Goal: Share content: Share content

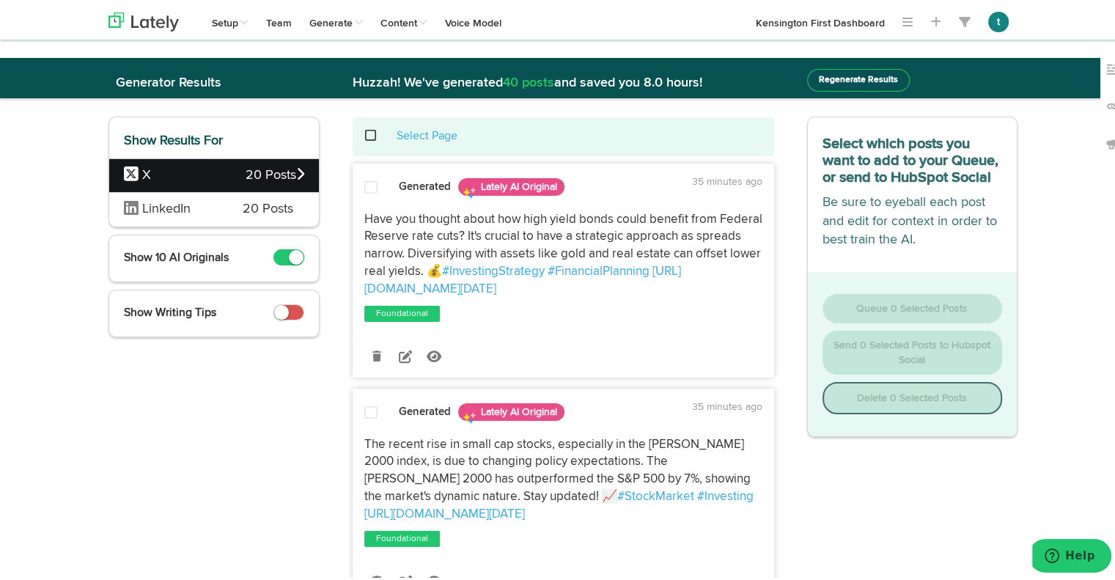
click at [252, 210] on span "20 Posts" at bounding box center [268, 206] width 51 height 19
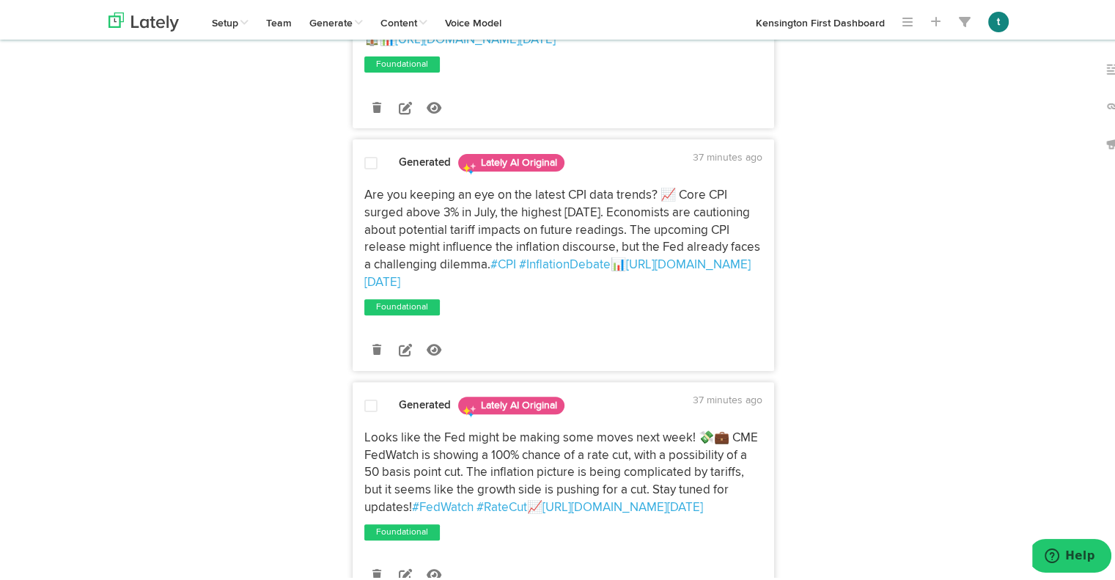
scroll to position [614, 0]
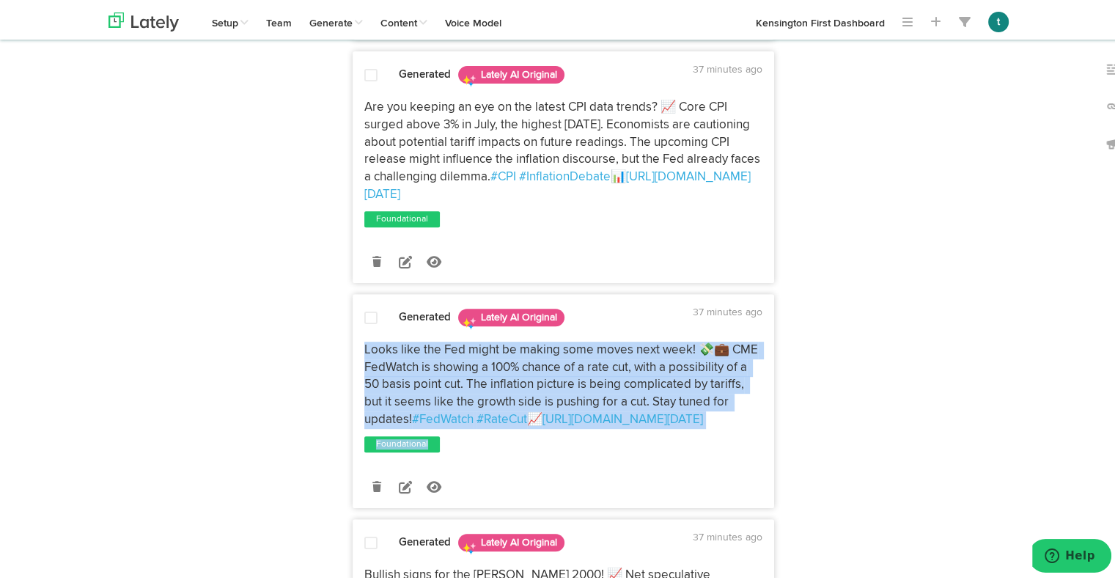
drag, startPoint x: 570, startPoint y: 464, endPoint x: 358, endPoint y: 367, distance: 233.2
click at [358, 367] on div "Looks like the Fed might be making some moves next week! 💸💼 CME FedWatch is sho…" at bounding box center [563, 395] width 420 height 113
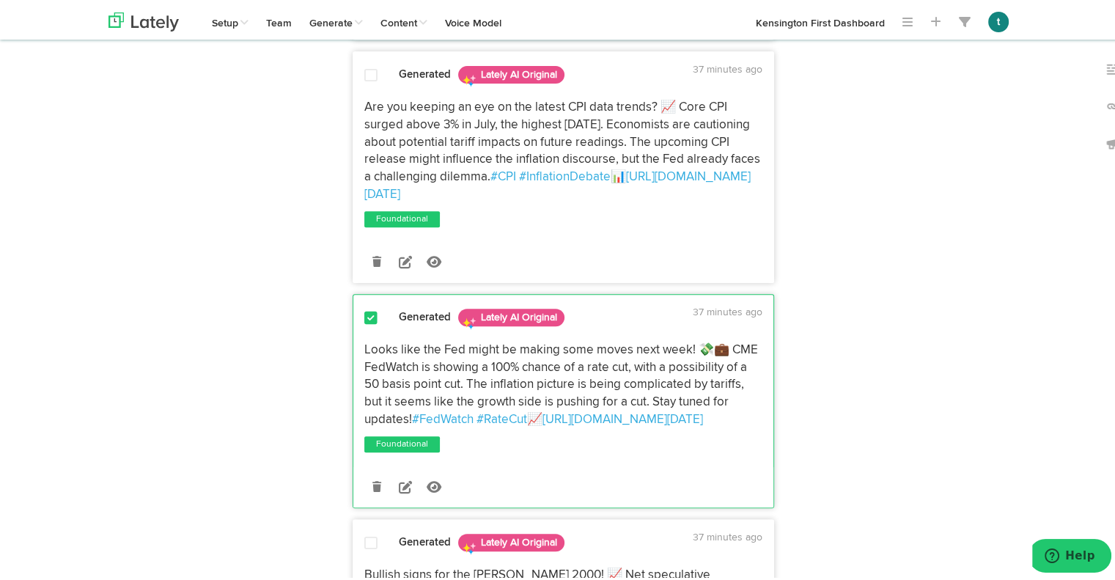
drag, startPoint x: 539, startPoint y: 456, endPoint x: 359, endPoint y: 369, distance: 200.3
click at [364, 369] on p "Looks like the Fed might be making some moves next week! 💸💼 CME FedWatch is sho…" at bounding box center [563, 382] width 398 height 87
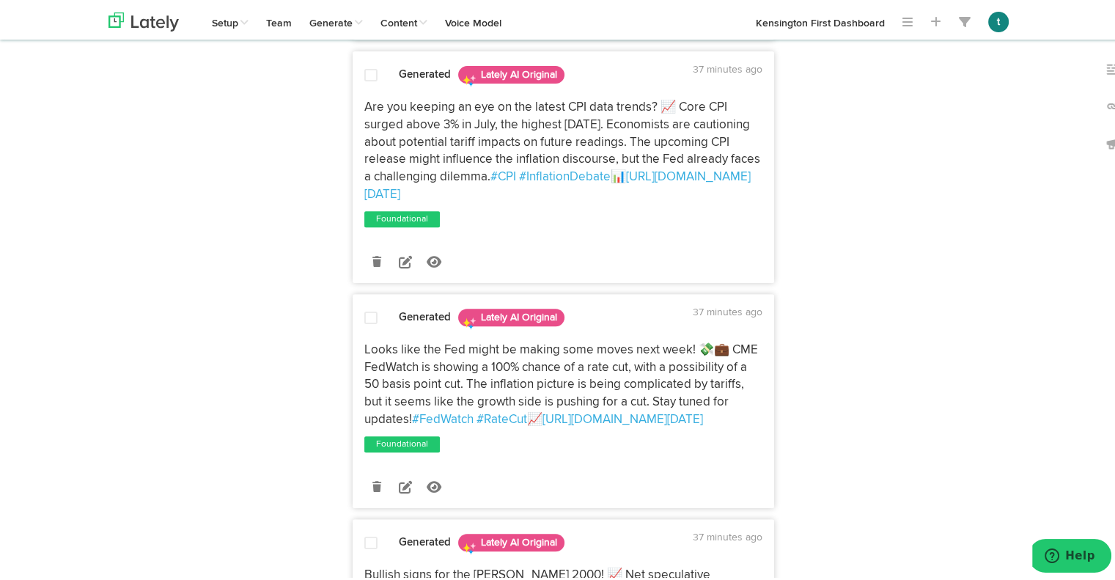
copy p "Looks like the Fed might be making some moves next week! 💸💼 CME FedWatch is sho…"
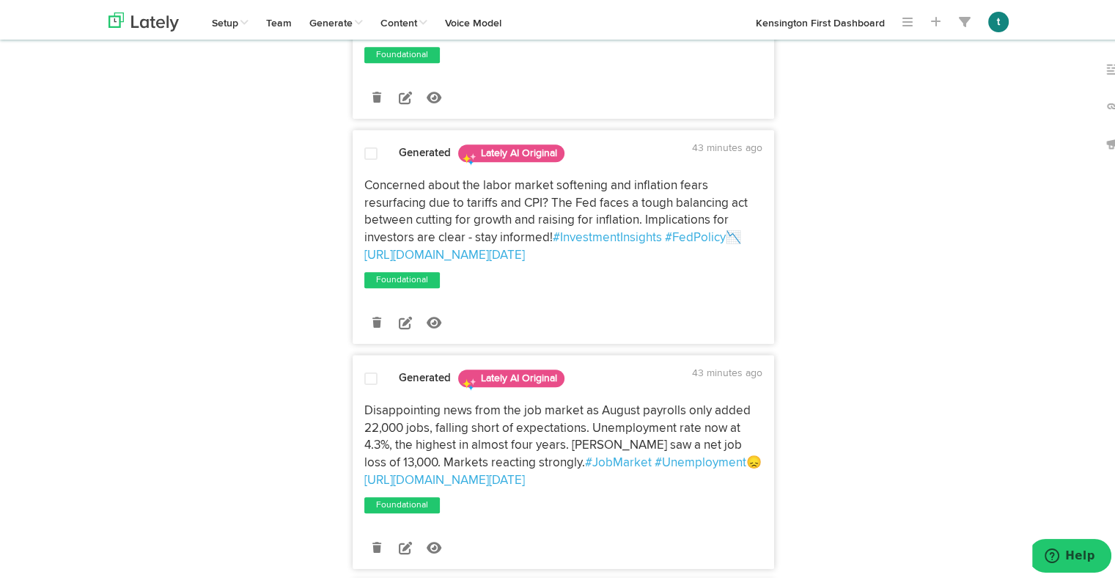
scroll to position [1231, 0]
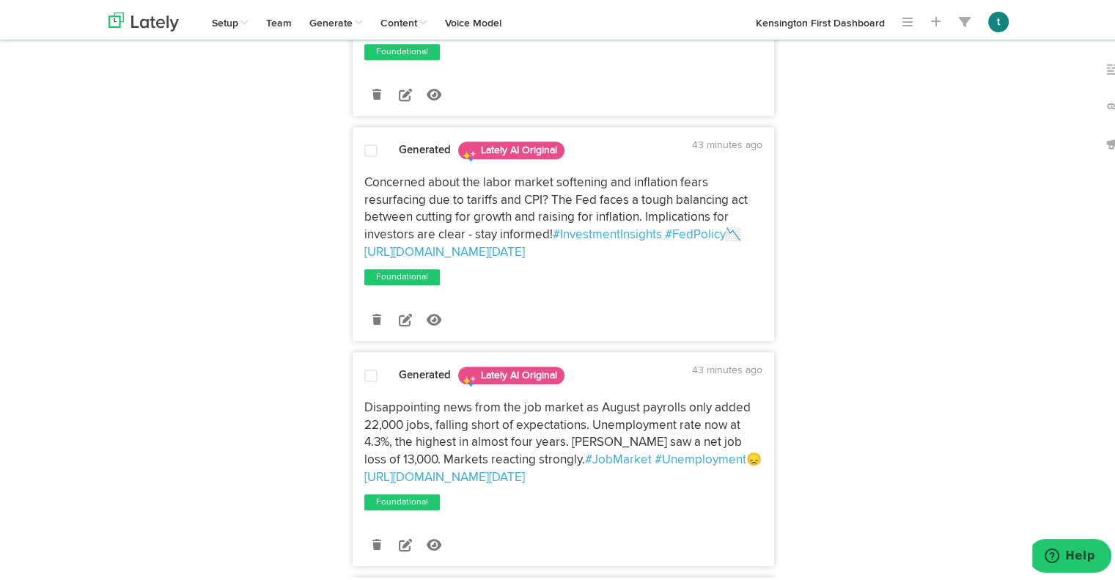
drag, startPoint x: 748, startPoint y: 537, endPoint x: 336, endPoint y: 446, distance: 422.4
copy p "Disappointing news from the job market as August payrolls only added 22,000 job…"
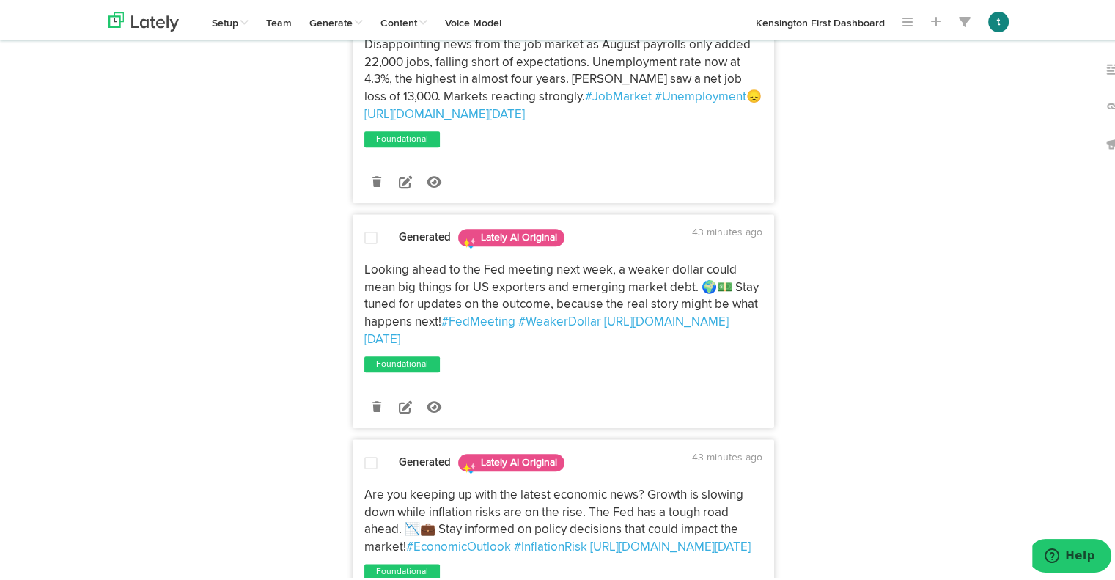
scroll to position [1639, 0]
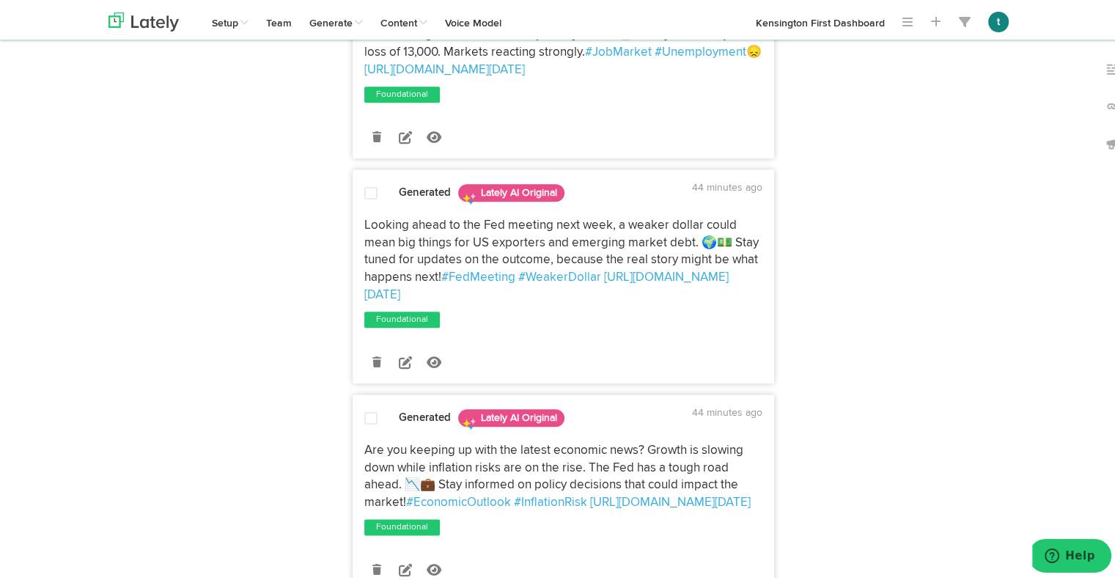
drag, startPoint x: 727, startPoint y: 341, endPoint x: 356, endPoint y: 274, distance: 376.9
click at [356, 274] on div "Looking ahead to the Fed meeting next week, a weaker dollar could mean big thin…" at bounding box center [563, 257] width 420 height 87
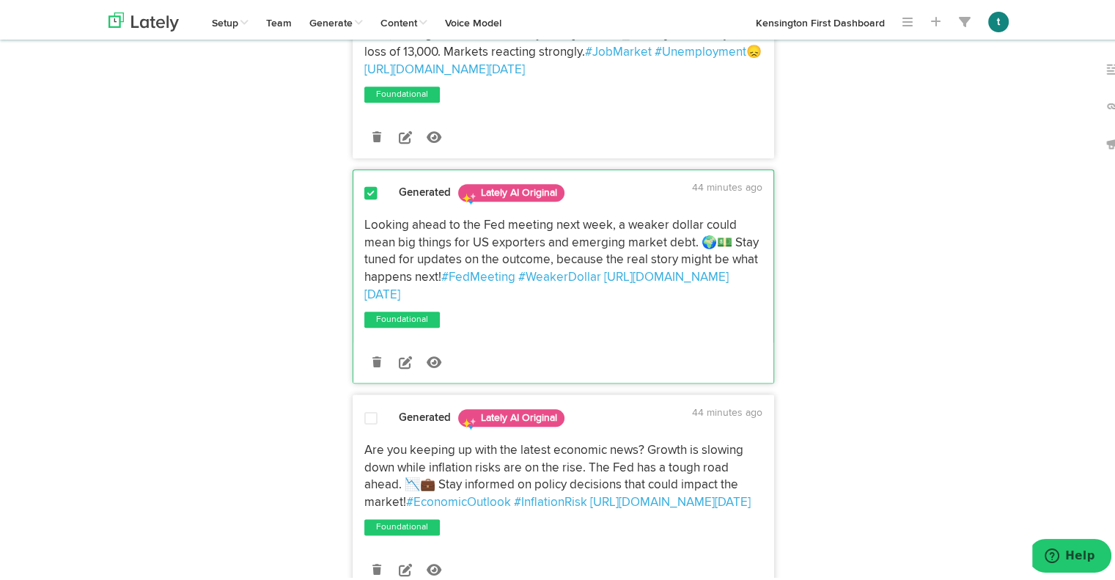
copy p "Looking ahead to the Fed meeting next week, a weaker dollar could mean big thin…"
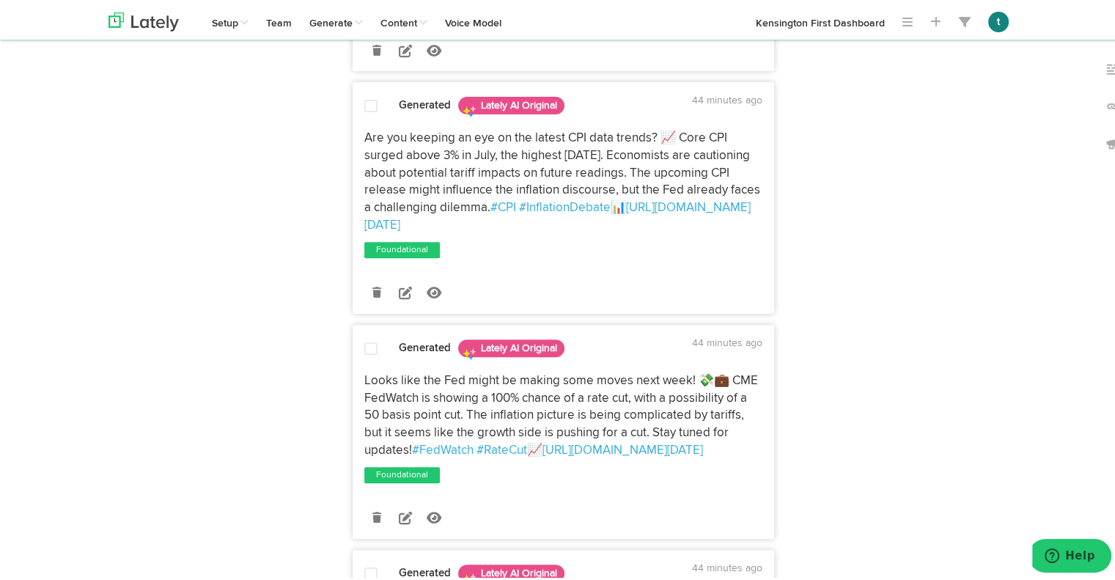
scroll to position [567, 0]
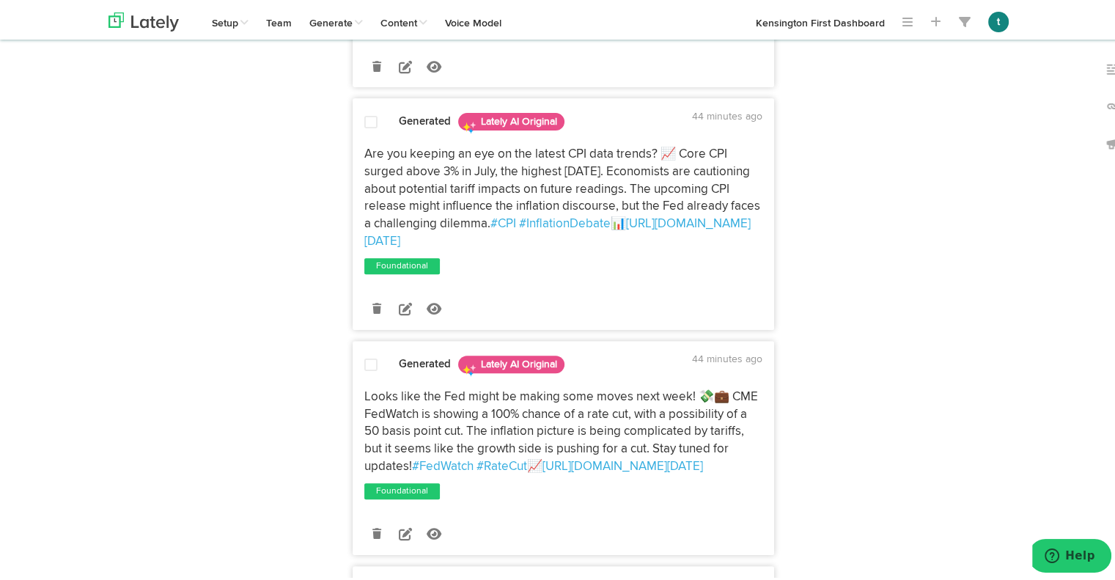
drag, startPoint x: 738, startPoint y: 259, endPoint x: 350, endPoint y: 166, distance: 399.5
click at [353, 166] on div "Are you keeping an eye on the latest CPI data trends? 📈 Core CPI surged above 3…" at bounding box center [563, 195] width 420 height 105
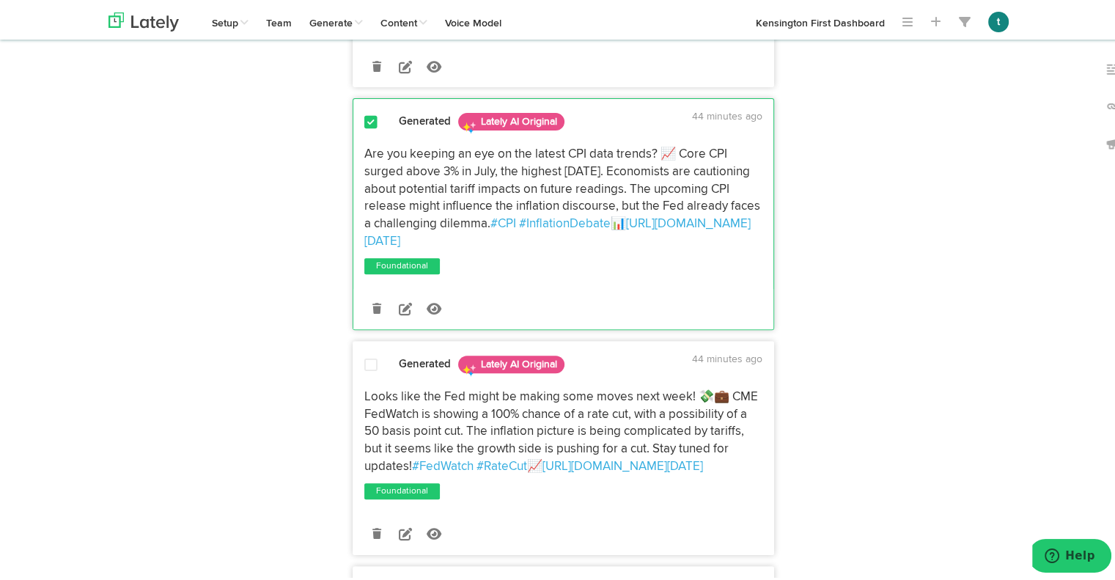
copy p "Are you keeping an eye on the latest CPI data trends? 📈 Core CPI surged above 3…"
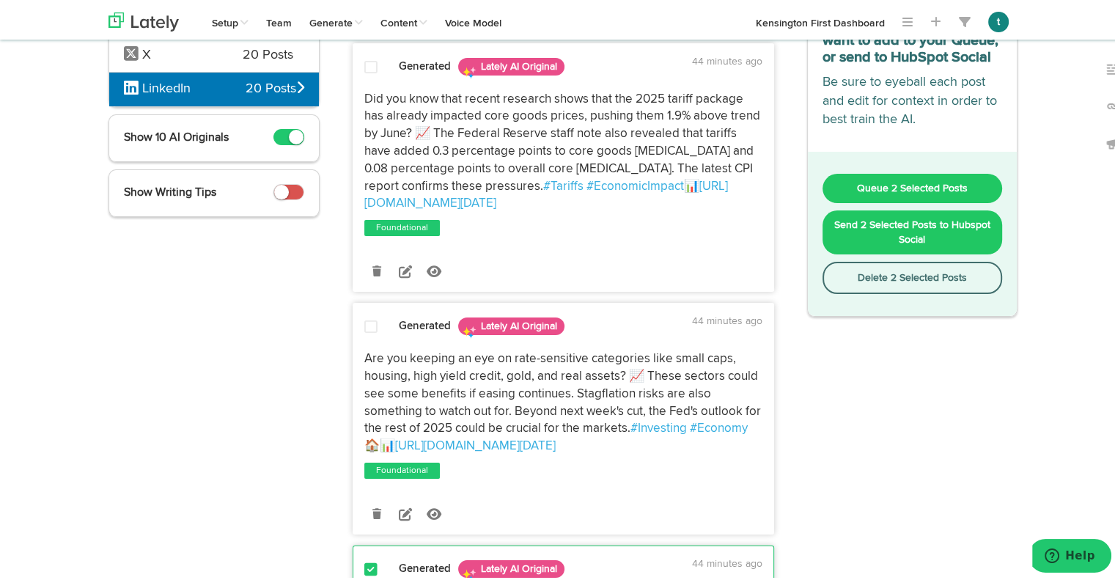
scroll to position [117, 0]
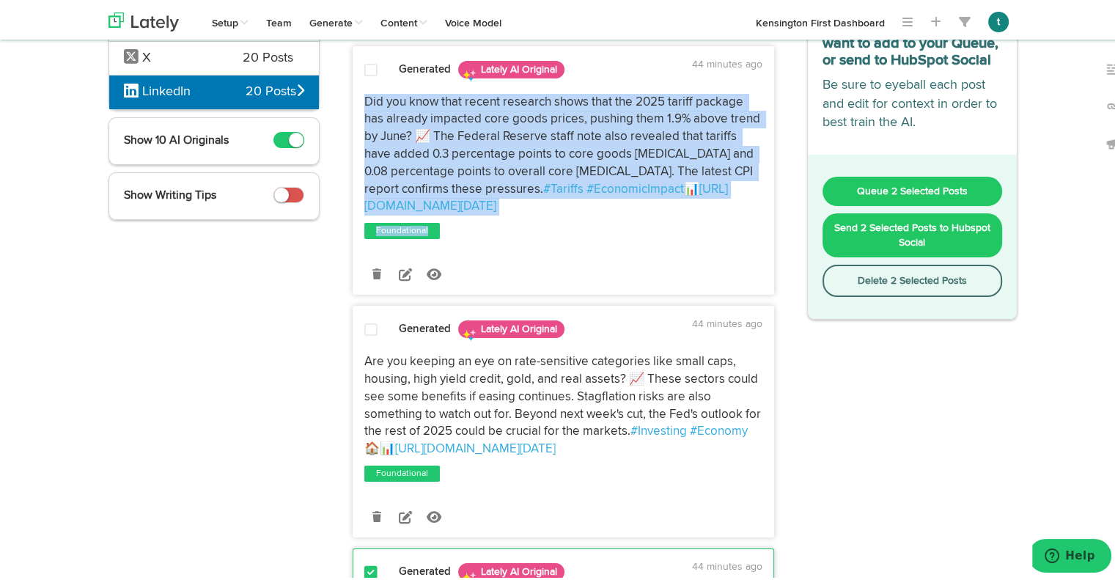
drag, startPoint x: 742, startPoint y: 214, endPoint x: 350, endPoint y: 93, distance: 409.7
click at [353, 93] on div "Did you know that recent research shows that the 2025 tariff package has alread…" at bounding box center [563, 165] width 420 height 148
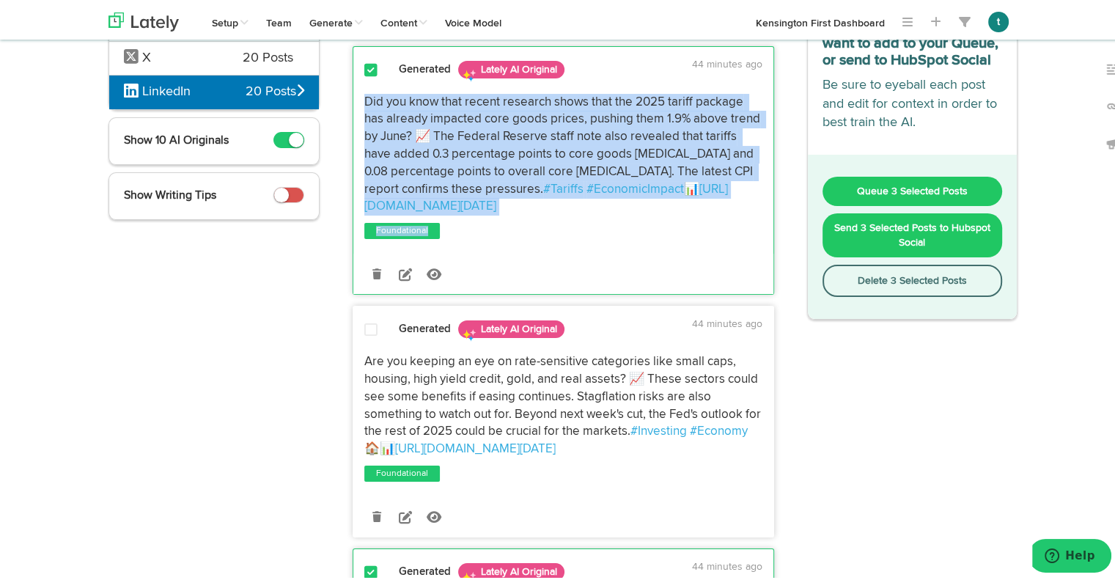
click at [740, 210] on p "Did you know that recent research shows that the 2025 tariff package has alread…" at bounding box center [563, 152] width 398 height 122
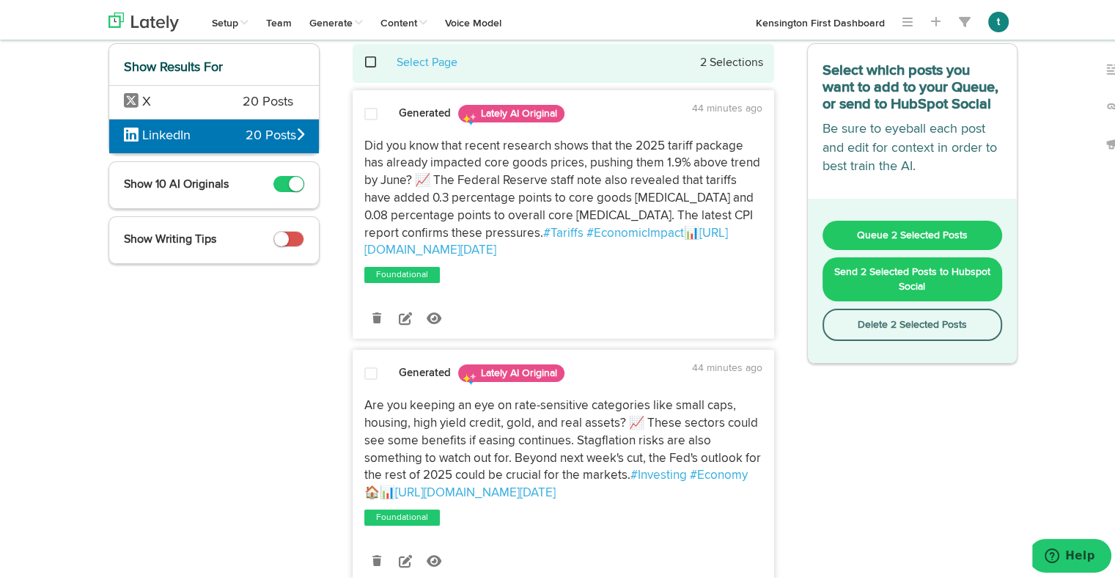
scroll to position [73, 0]
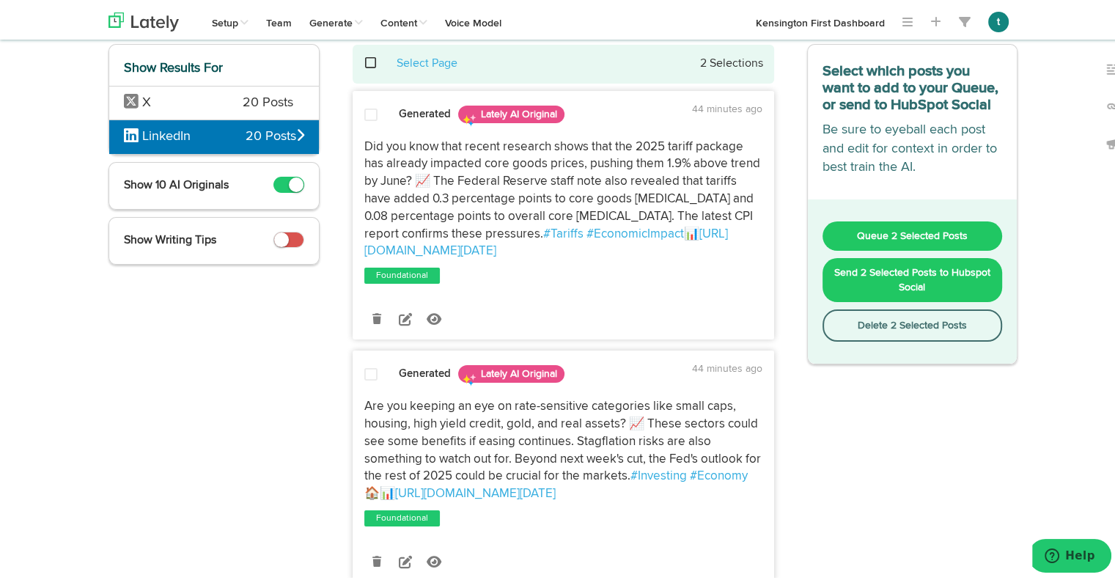
drag, startPoint x: 733, startPoint y: 250, endPoint x: 353, endPoint y: 145, distance: 393.9
click at [353, 145] on div "Did you know that recent research shows that the 2025 tariff package has alread…" at bounding box center [563, 197] width 420 height 122
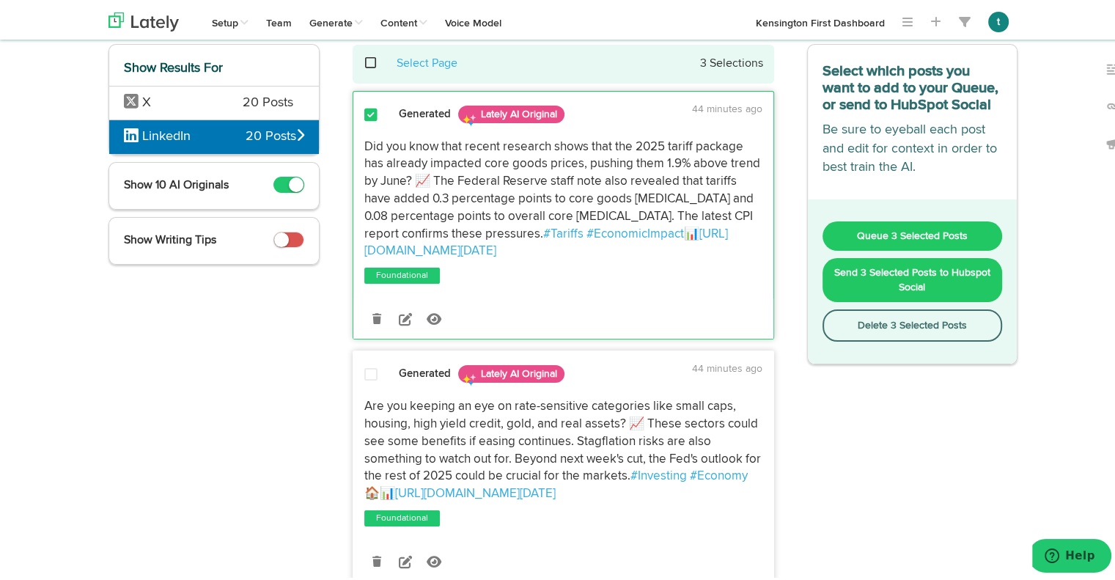
copy p "Did you know that recent research shows that the 2025 tariff package has alread…"
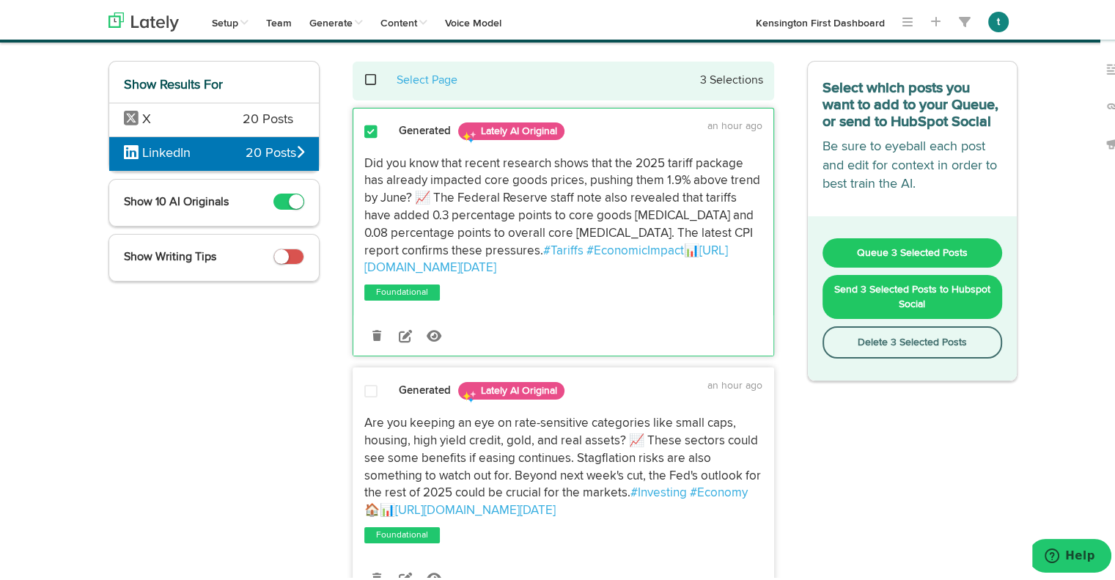
scroll to position [53, 0]
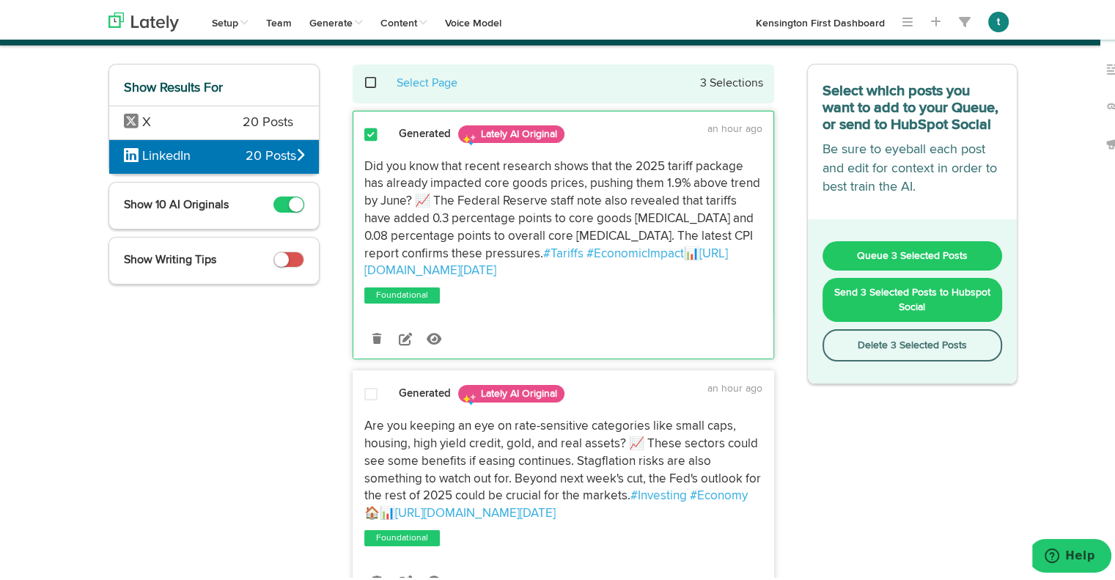
drag, startPoint x: 522, startPoint y: 535, endPoint x: 356, endPoint y: 421, distance: 201.5
click at [356, 421] on div "Are you keeping an eye on rate-sensitive categories like small caps, housing, h…" at bounding box center [563, 467] width 420 height 105
copy p "Are you keeping an eye on rate-sensitive categories like small caps, housing, h…"
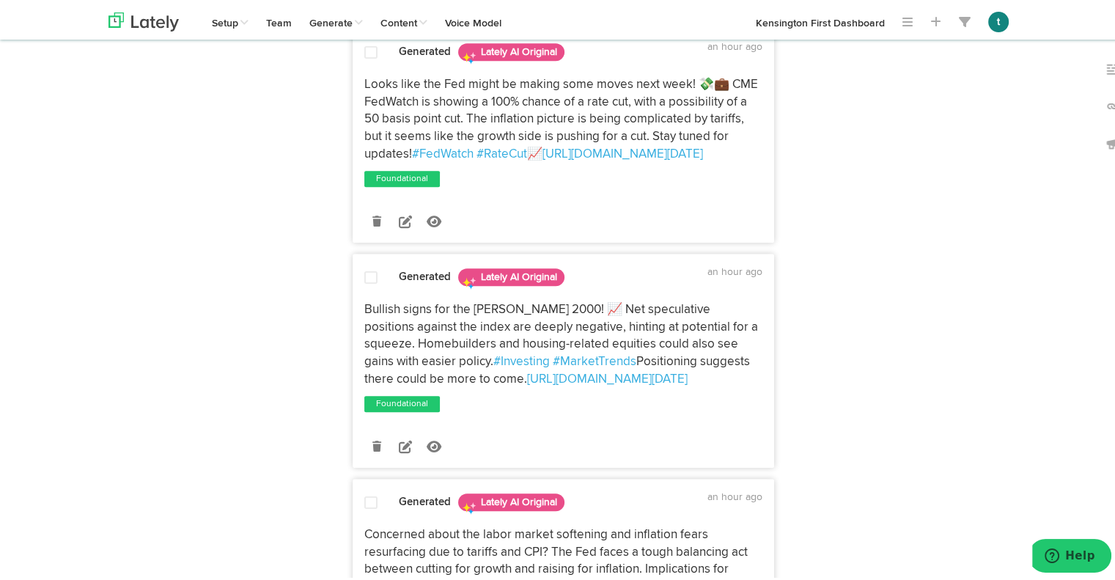
scroll to position [881, 0]
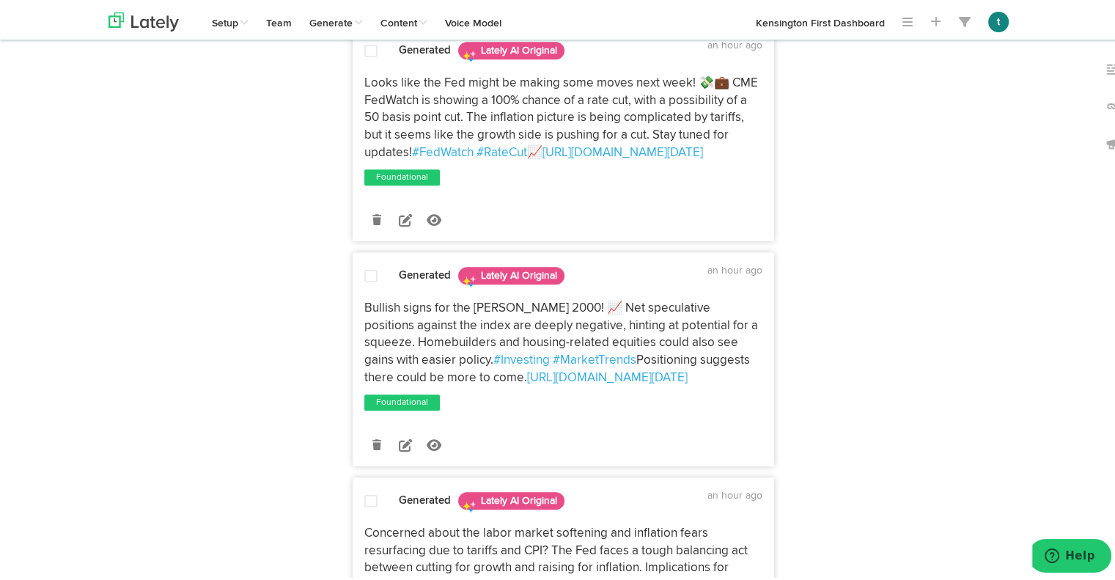
drag, startPoint x: 491, startPoint y: 432, endPoint x: 352, endPoint y: 341, distance: 166.3
click at [353, 341] on div "Bullish signs for the [PERSON_NAME] 2000! 📈 Net speculative positions against t…" at bounding box center [563, 340] width 420 height 87
copy p "Bullish signs for the [PERSON_NAME] 2000! 📈 Net speculative positions against t…"
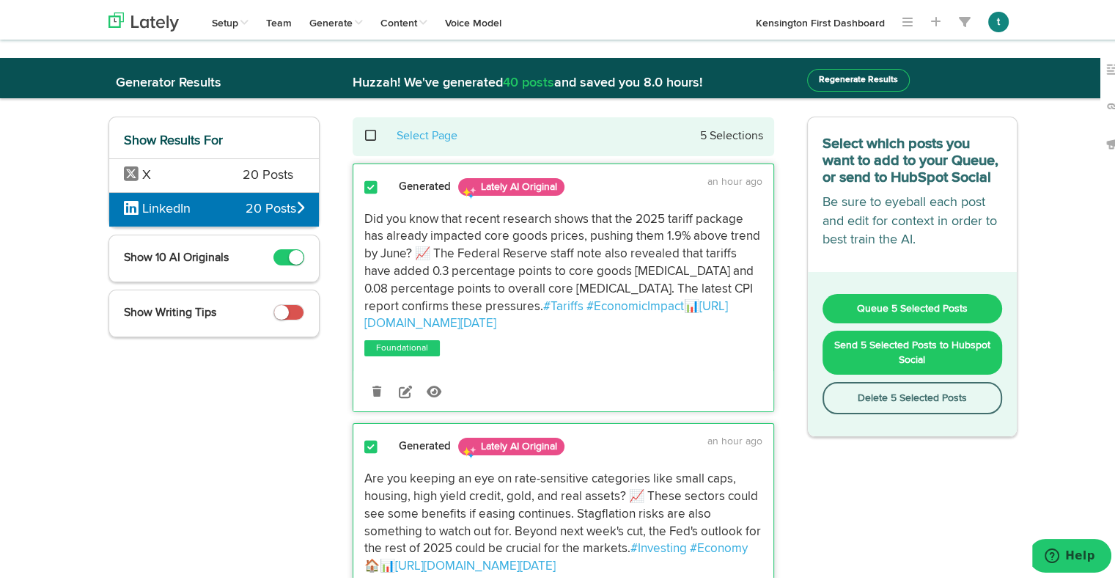
click at [220, 177] on div "X 20 Posts" at bounding box center [214, 172] width 210 height 34
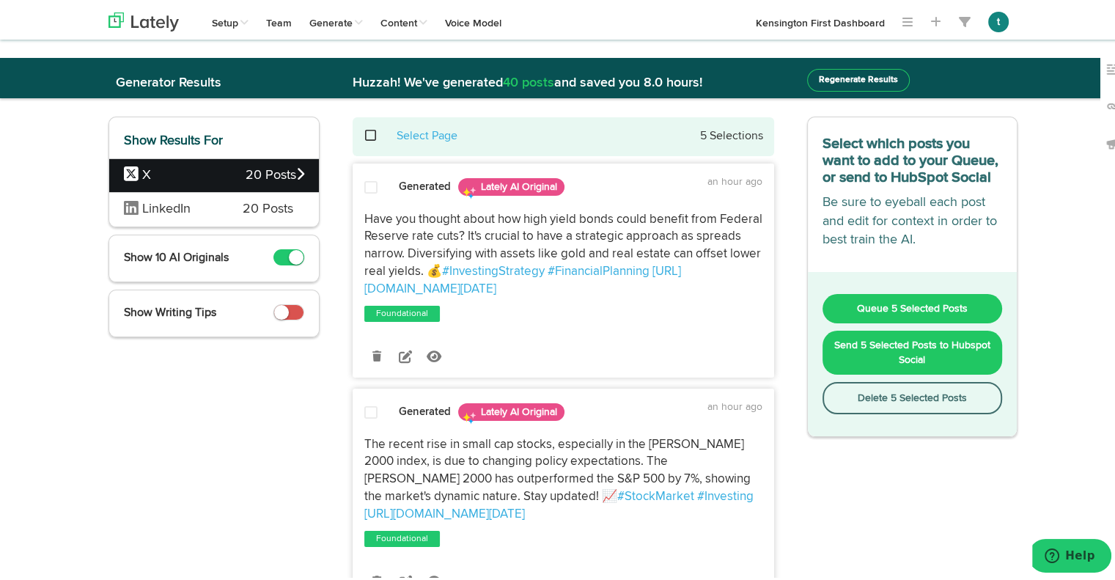
drag, startPoint x: 734, startPoint y: 284, endPoint x: 358, endPoint y: 207, distance: 383.8
click at [364, 208] on p "Have you thought about how high yield bonds could benefit from Federal Reserve …" at bounding box center [563, 251] width 398 height 87
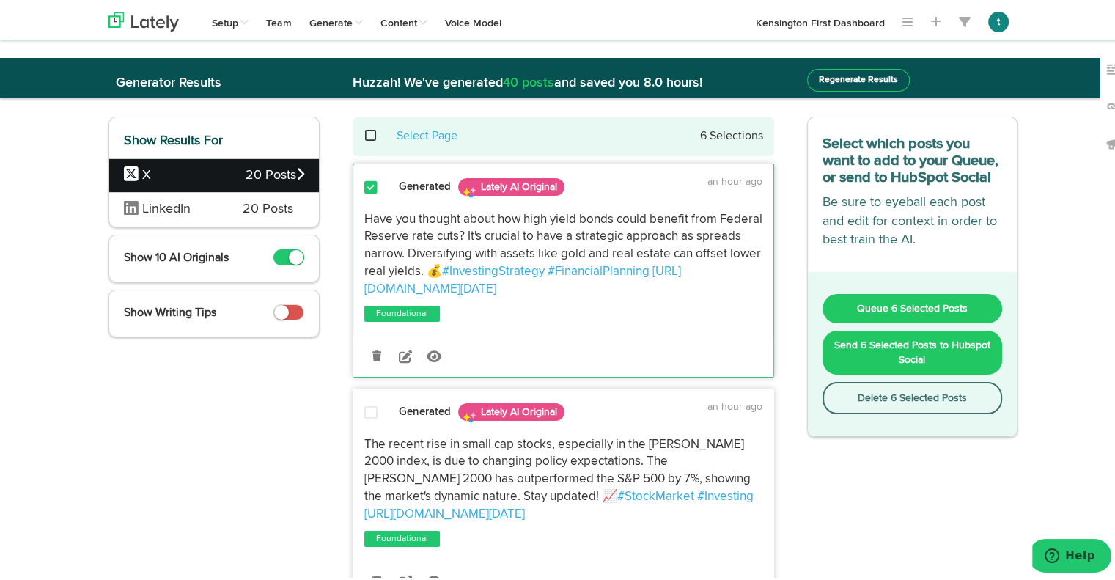
copy p "Have you thought about how high yield bonds could benefit from Federal Reserve …"
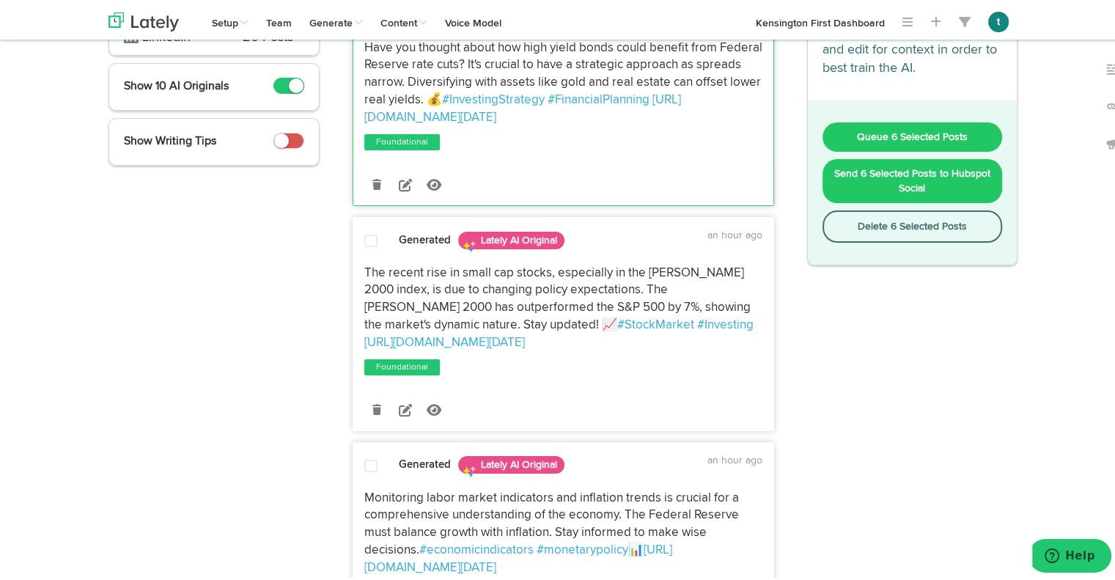
scroll to position [177, 0]
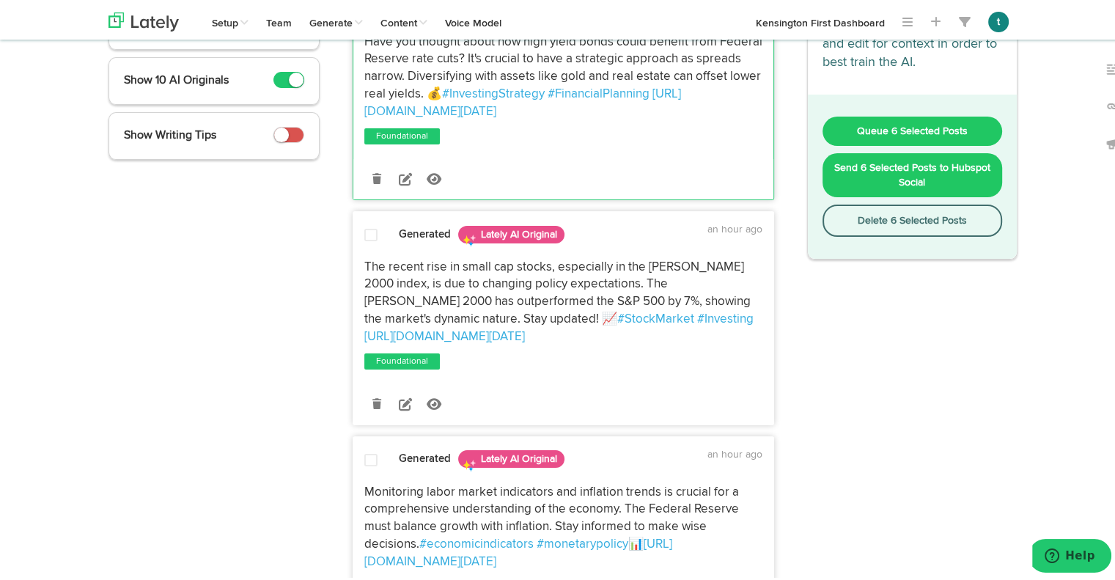
drag, startPoint x: 676, startPoint y: 331, endPoint x: 359, endPoint y: 265, distance: 323.5
click at [364, 265] on p "The recent rise in small cap stocks, especially in the [PERSON_NAME] 2000 index…" at bounding box center [563, 299] width 398 height 87
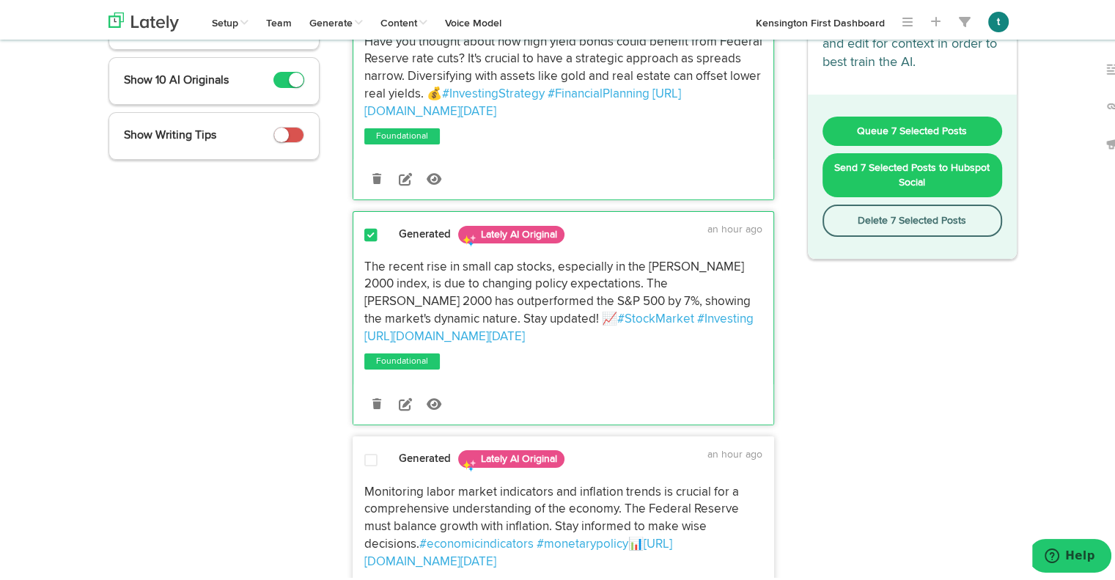
copy p "The recent rise in small cap stocks, especially in the [PERSON_NAME] 2000 index…"
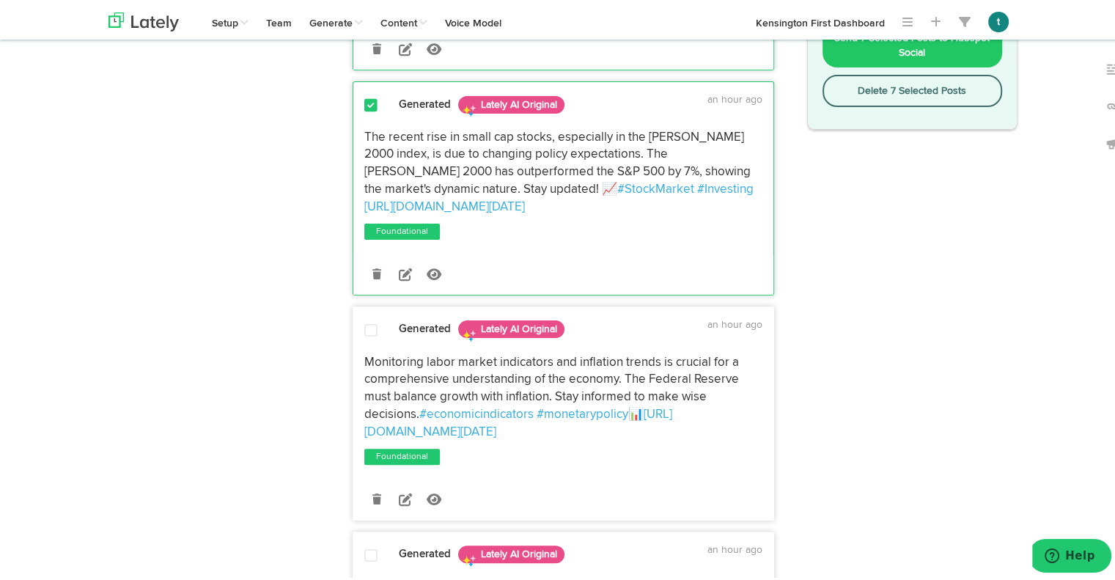
scroll to position [308, 0]
drag, startPoint x: 741, startPoint y: 427, endPoint x: 349, endPoint y: 353, distance: 399.1
click at [353, 353] on div "Monitoring labor market indicators and inflation trends is crucial for a compre…" at bounding box center [563, 393] width 420 height 87
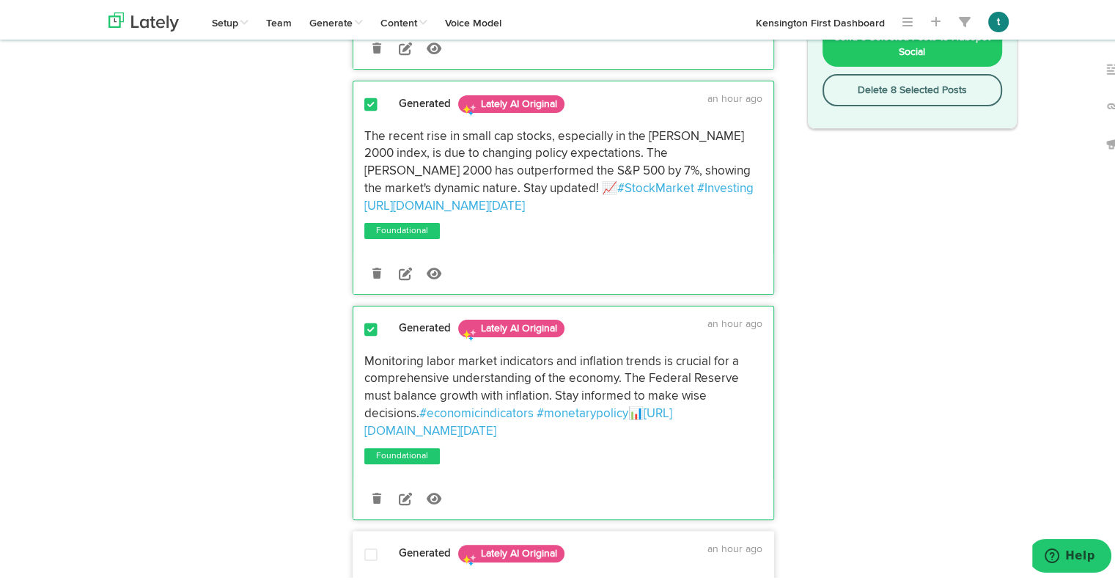
copy p "Monitoring labor market indicators and inflation trends is crucial for a compre…"
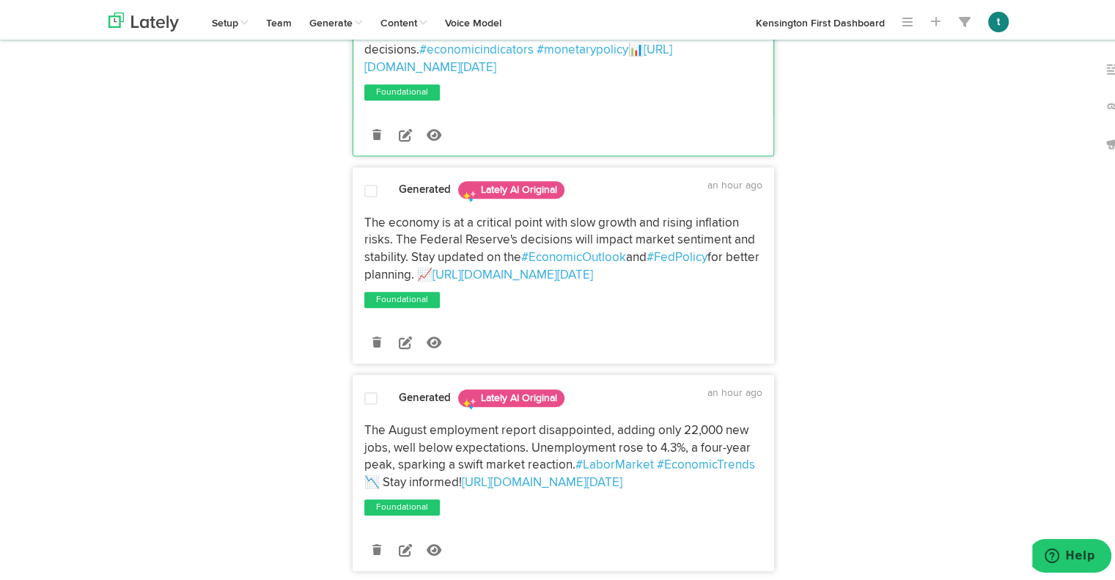
drag, startPoint x: 475, startPoint y: 291, endPoint x: 349, endPoint y: 222, distance: 143.7
click at [353, 222] on div "The economy is at a critical point with slow growth and rising inflation risks.…" at bounding box center [563, 247] width 420 height 70
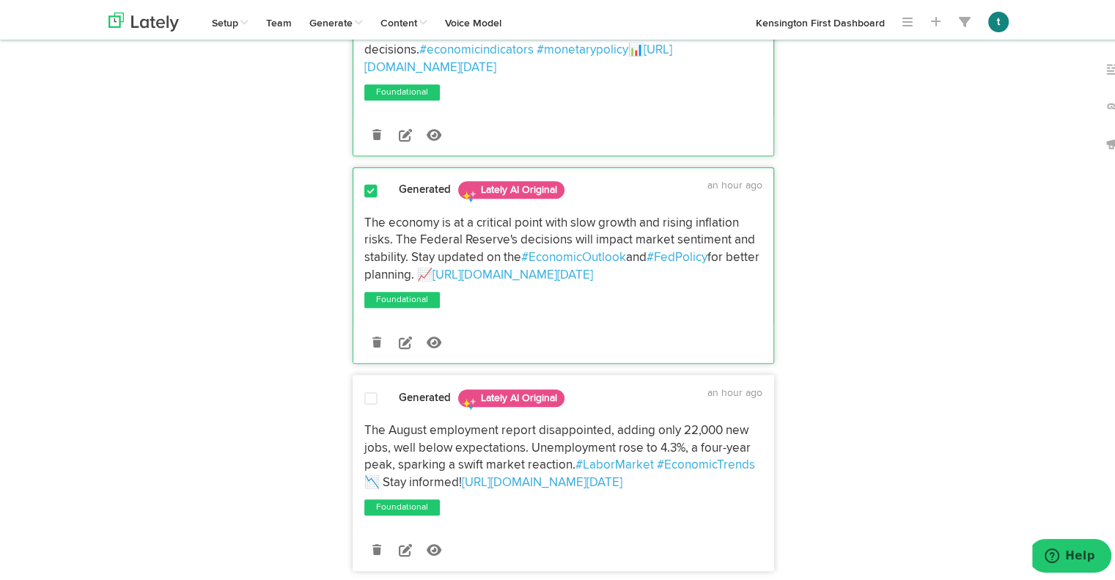
scroll to position [827, 0]
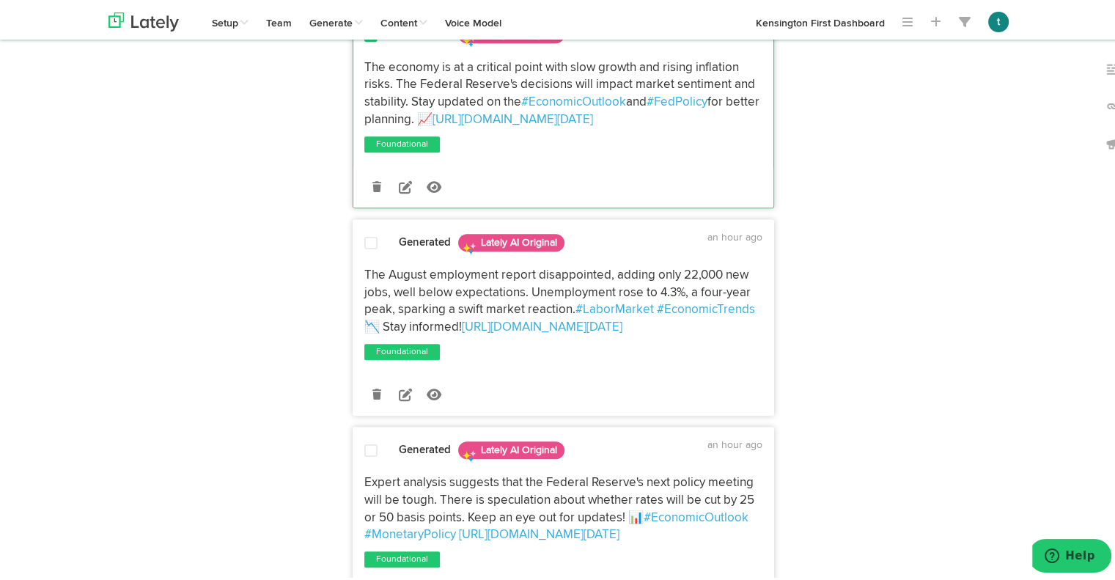
drag, startPoint x: 482, startPoint y: 360, endPoint x: 339, endPoint y: 289, distance: 159.6
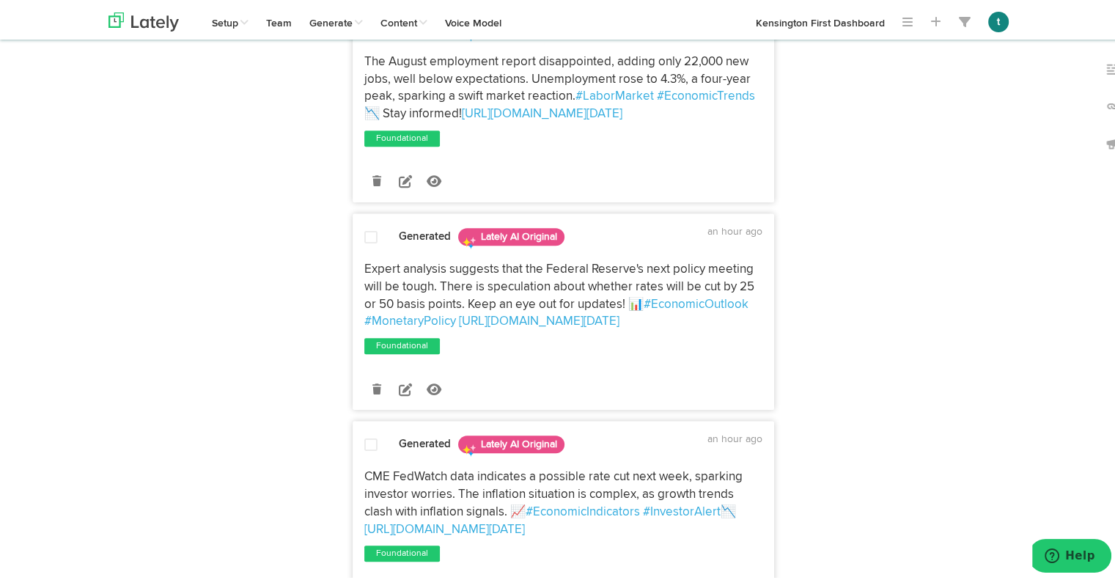
drag, startPoint x: 487, startPoint y: 374, endPoint x: 350, endPoint y: 301, distance: 155.1
click at [353, 301] on div "Expert analysis suggests that the Federal Reserve's next policy meeting will be…" at bounding box center [563, 293] width 420 height 70
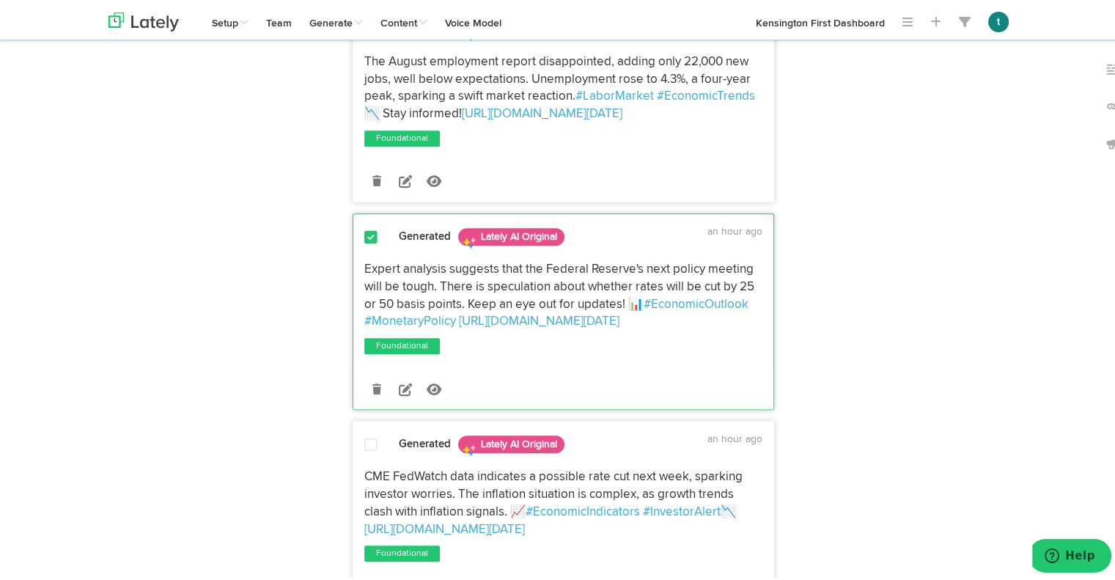
scroll to position [1310, 0]
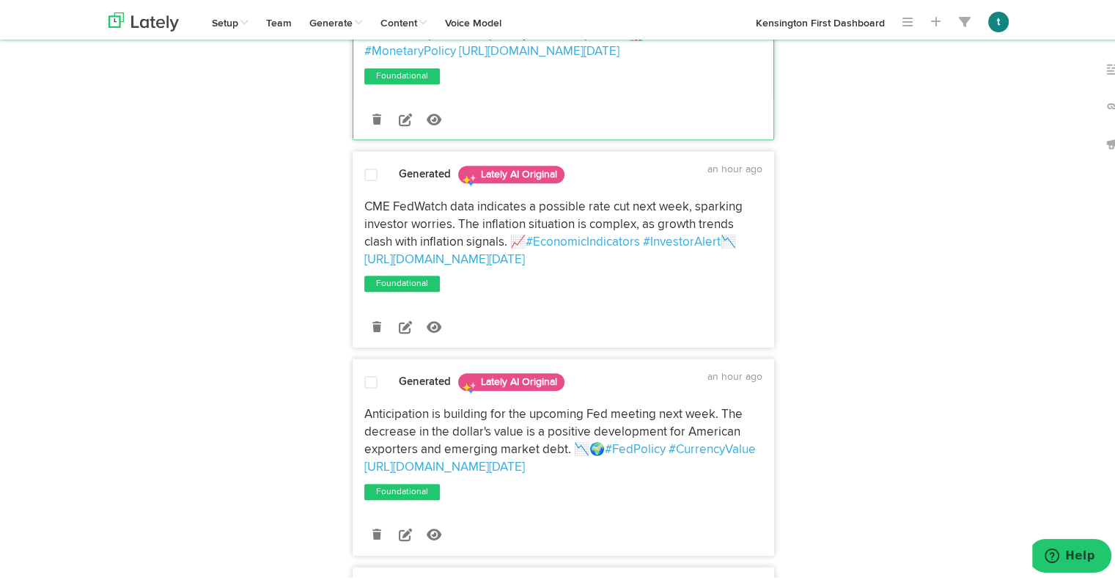
drag, startPoint x: 728, startPoint y: 310, endPoint x: 347, endPoint y: 257, distance: 384.9
click at [353, 257] on div "CME FedWatch data indicates a possible rate cut next week, sparking investor wo…" at bounding box center [563, 231] width 420 height 70
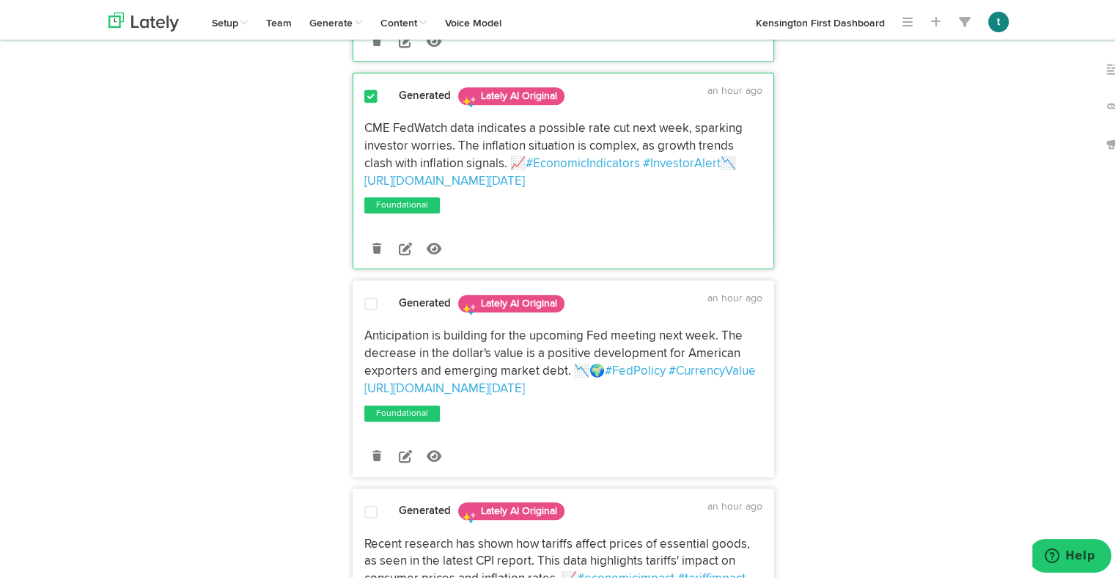
scroll to position [1391, 0]
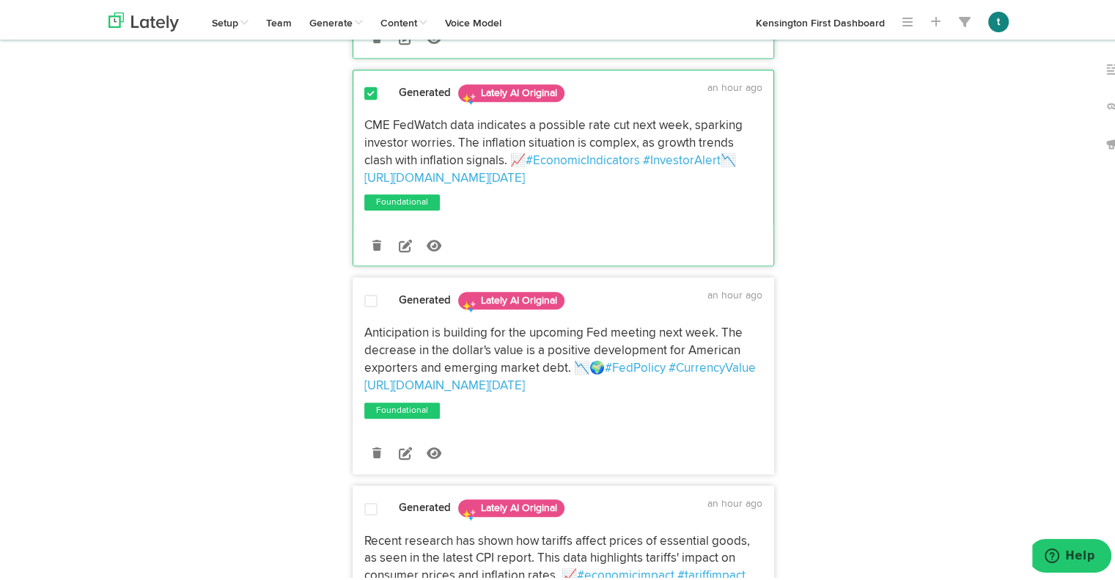
drag, startPoint x: 753, startPoint y: 442, endPoint x: 344, endPoint y: 385, distance: 413.0
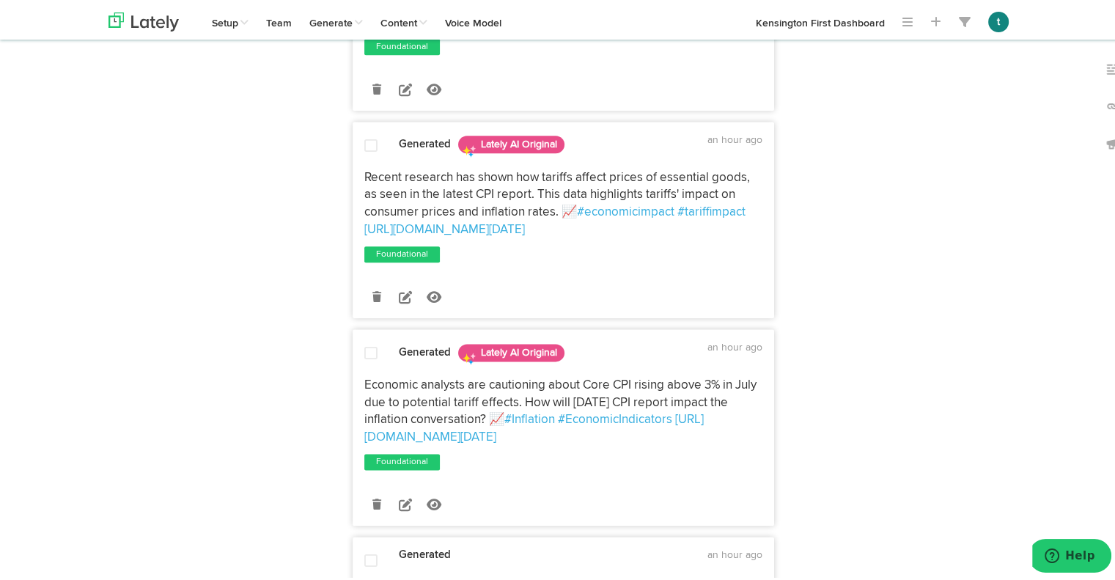
drag, startPoint x: 751, startPoint y: 282, endPoint x: 343, endPoint y: 211, distance: 413.7
click at [343, 211] on div "Generated Lately AI Original an hour ago Have you thought about how high yield …" at bounding box center [563, 423] width 443 height 4035
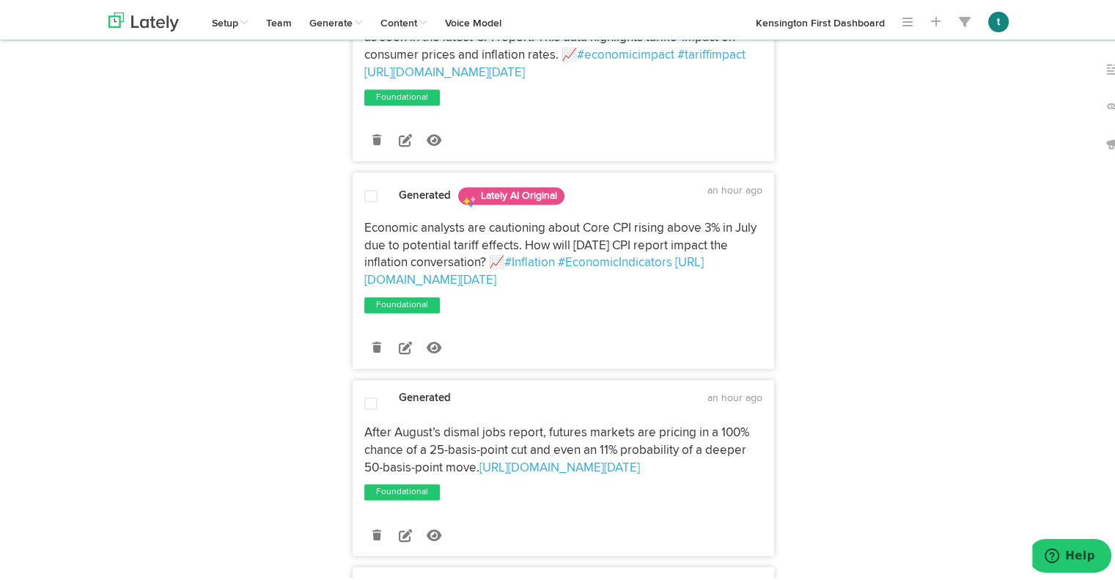
scroll to position [1913, 0]
drag, startPoint x: 734, startPoint y: 337, endPoint x: 347, endPoint y: 284, distance: 391.4
click at [353, 284] on div "Economic analysts are cautioning about Core CPI rising above 3% in July due to …" at bounding box center [563, 251] width 420 height 70
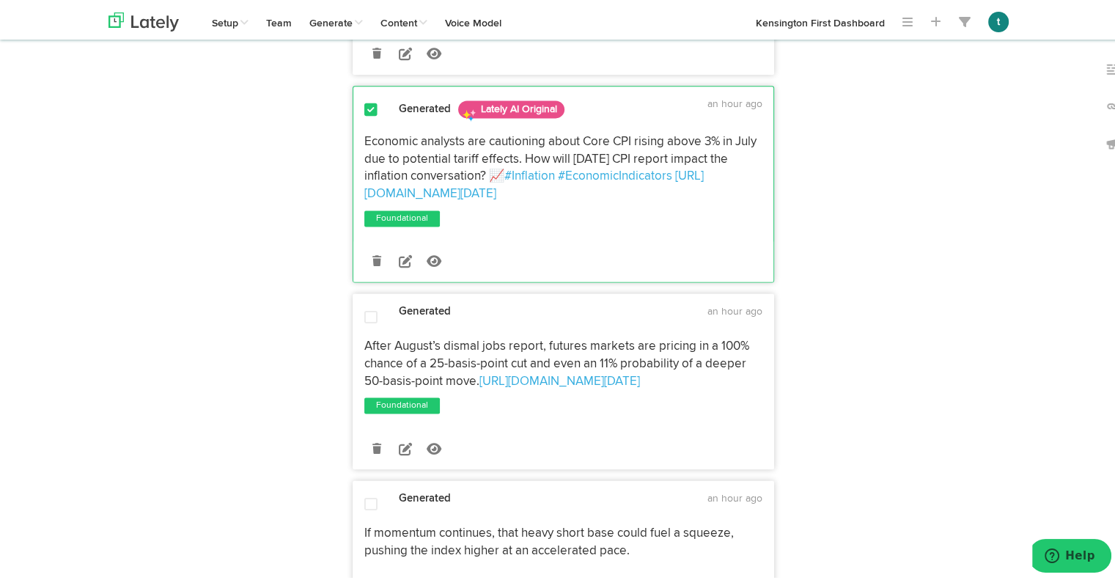
scroll to position [2000, 0]
drag, startPoint x: 500, startPoint y: 447, endPoint x: 347, endPoint y: 383, distance: 166.2
click at [353, 383] on div "After August’s dismal jobs report, futures markets are pricing in a 100% chance…" at bounding box center [563, 368] width 420 height 85
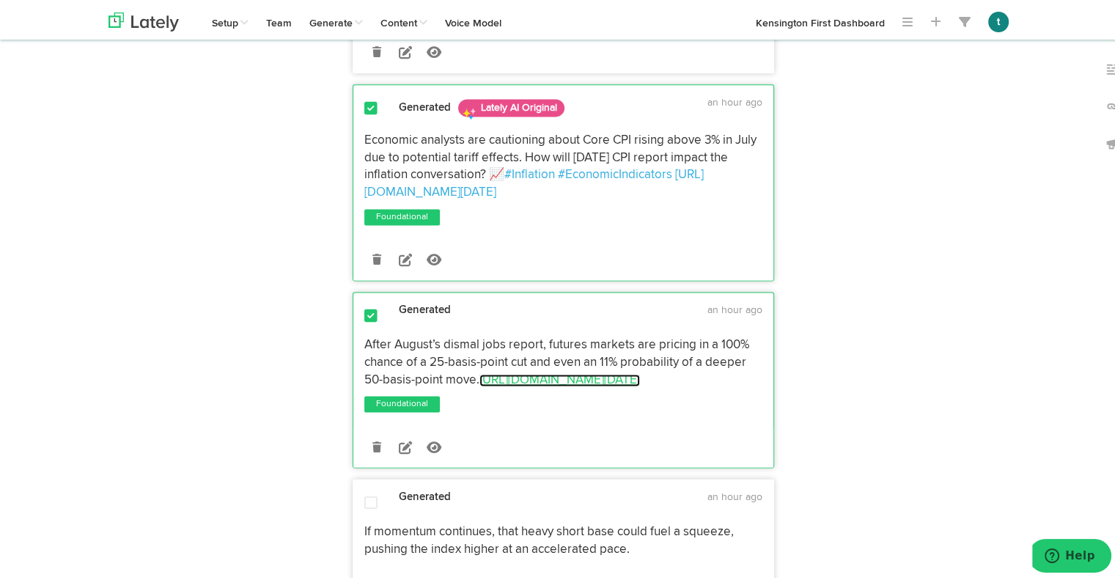
click at [510, 383] on link "[URL][DOMAIN_NAME][DATE]" at bounding box center [559, 377] width 161 height 12
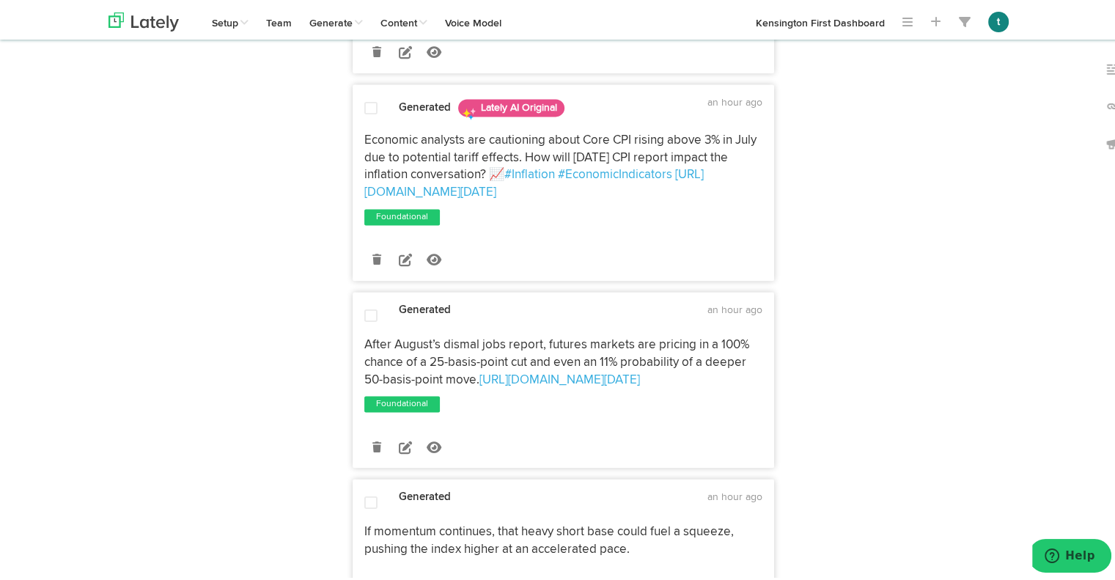
drag, startPoint x: 498, startPoint y: 457, endPoint x: 342, endPoint y: 392, distance: 169.9
click at [342, 392] on div "Generated Lately AI Original an hour ago Have you thought about how high yield …" at bounding box center [563, 178] width 443 height 4035
copy p "After August’s dismal jobs report, futures markets are pricing in a 100% chance…"
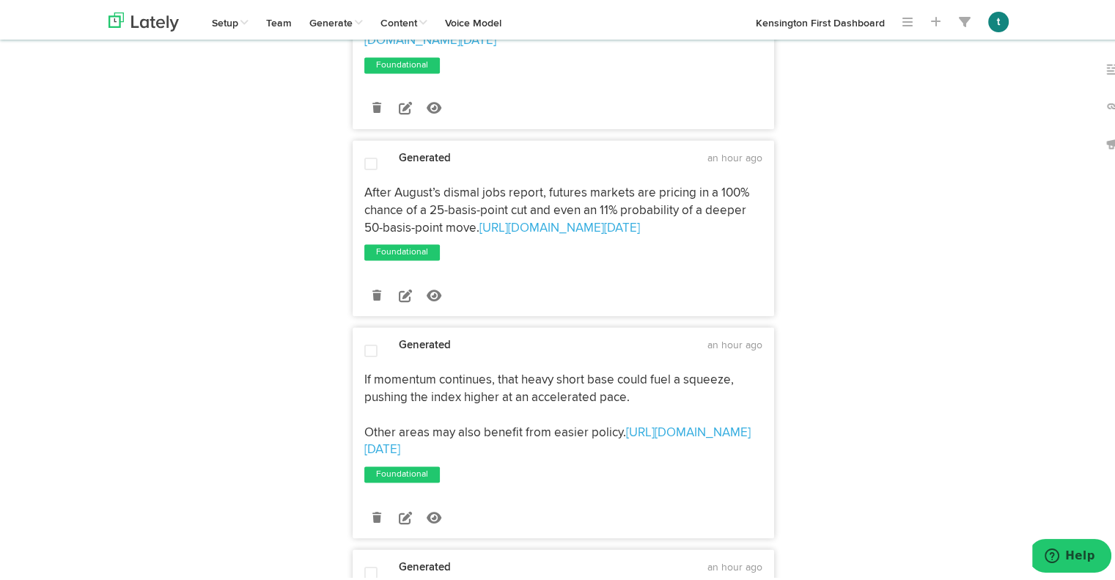
scroll to position [2164, 0]
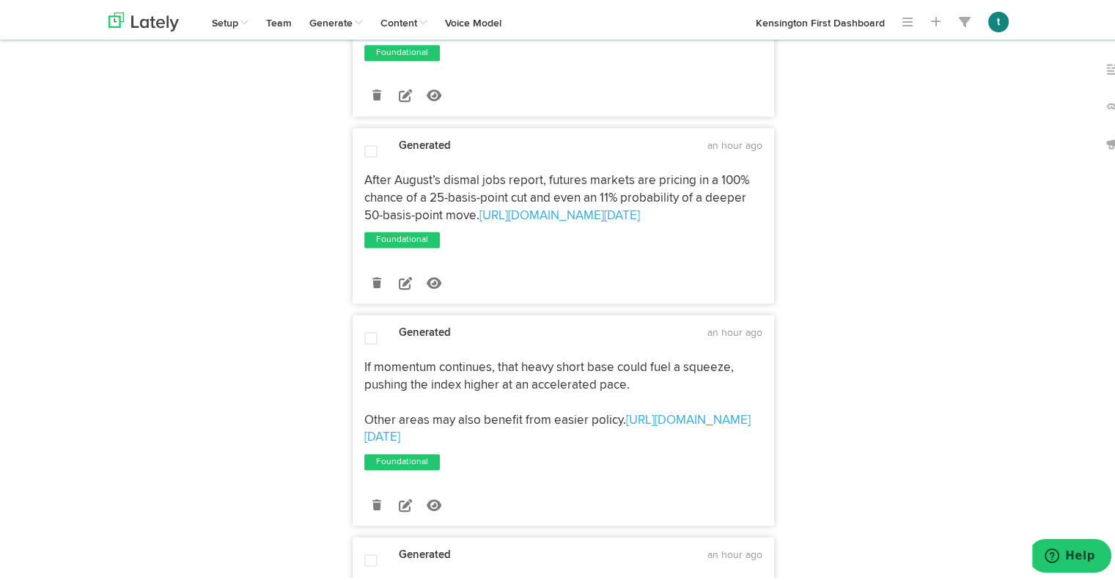
drag, startPoint x: 722, startPoint y: 505, endPoint x: 350, endPoint y: 438, distance: 377.6
click at [353, 438] on div "If momentum continues, that heavy short base could fuel a squeeze, pushing the …" at bounding box center [563, 399] width 420 height 87
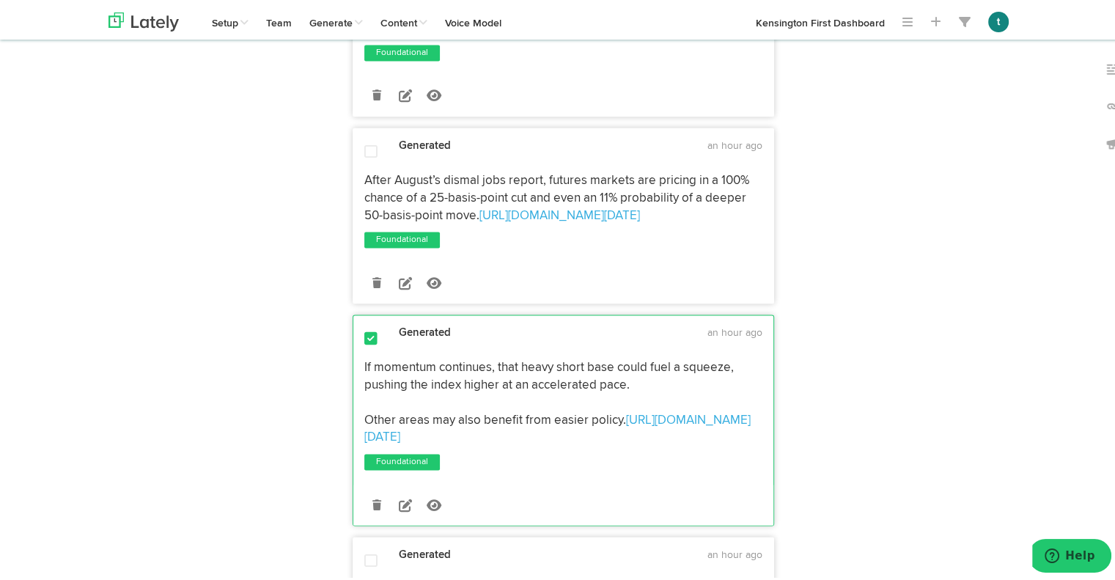
copy p "If momentum continues, that heavy short base could fuel a squeeze, pushing the …"
